Goal: Task Accomplishment & Management: Complete application form

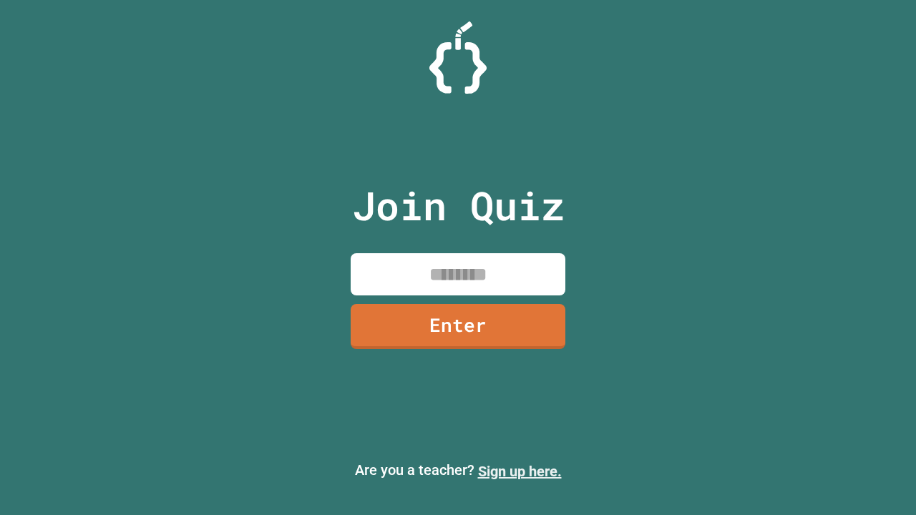
click at [513, 471] on link "Sign up here." at bounding box center [520, 471] width 84 height 17
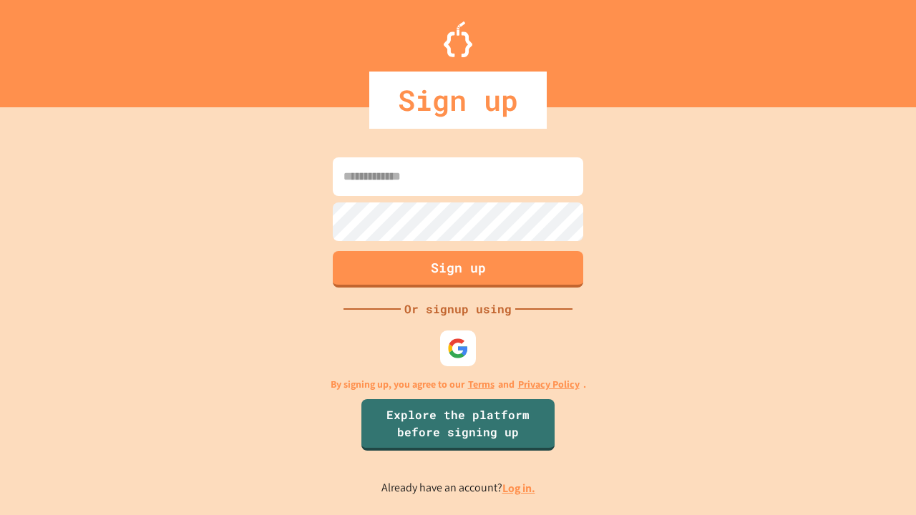
click at [519, 488] on link "Log in." at bounding box center [518, 488] width 33 height 15
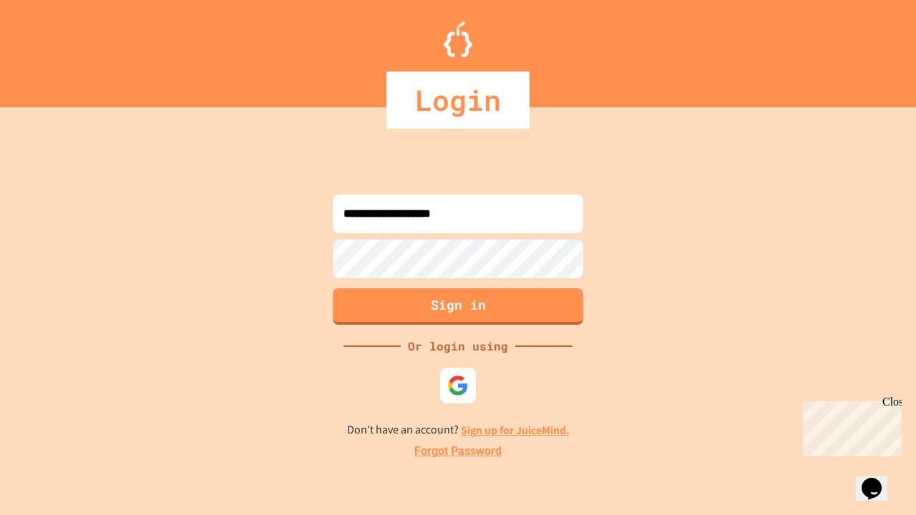
type input "**********"
